Goal: Transaction & Acquisition: Purchase product/service

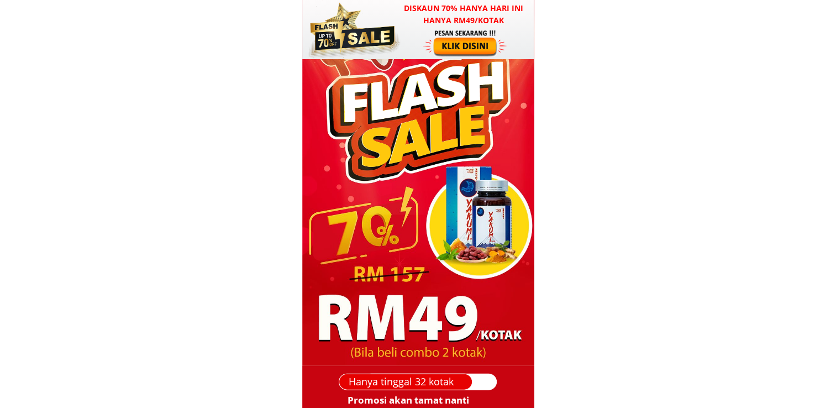
scroll to position [7050, 0]
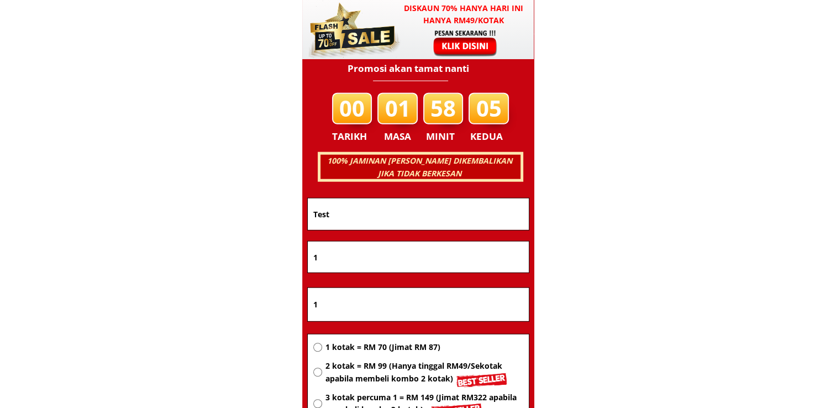
click at [458, 221] on input "Test" at bounding box center [419, 214] width 216 height 32
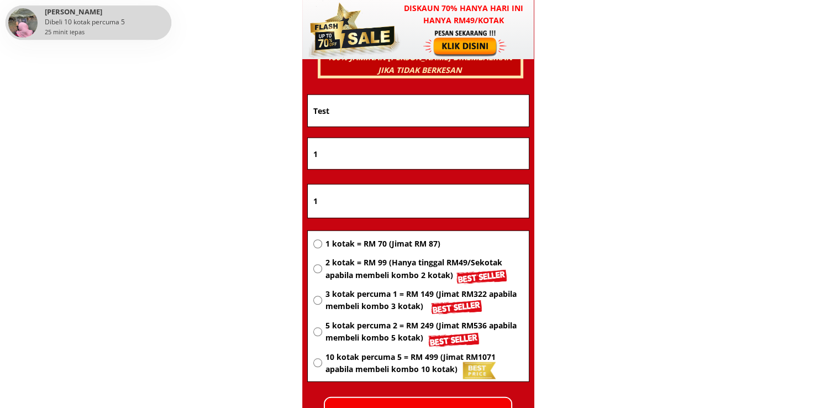
scroll to position [7161, 0]
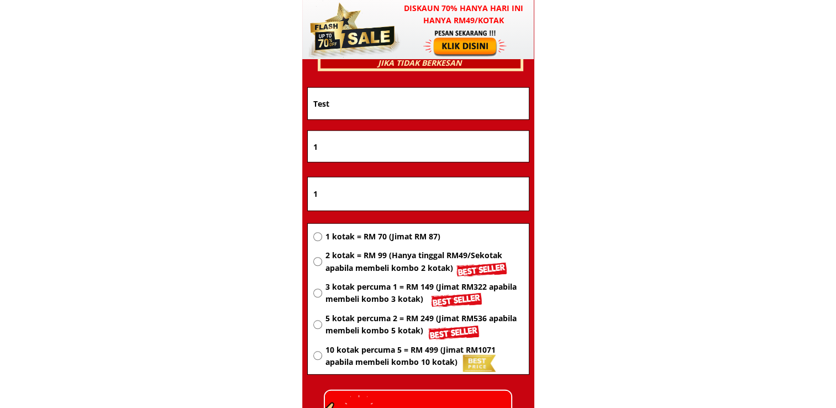
drag, startPoint x: 403, startPoint y: 113, endPoint x: 300, endPoint y: 107, distance: 103.0
click at [327, 145] on input "1" at bounding box center [419, 146] width 216 height 31
click at [332, 189] on input "1" at bounding box center [419, 193] width 216 height 33
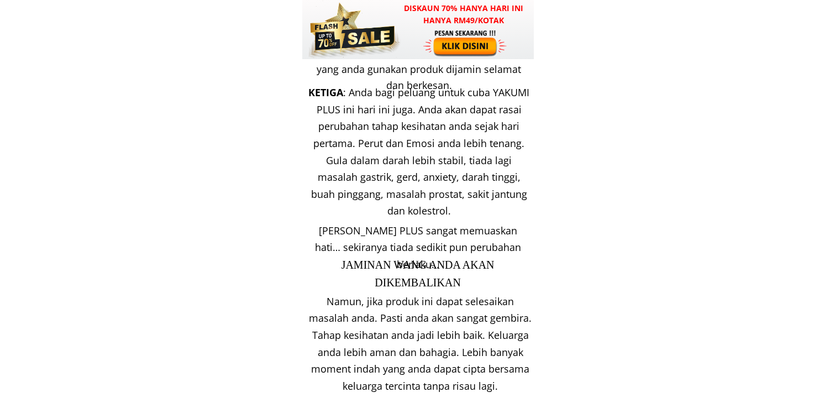
scroll to position [10754, 0]
